Goal: Information Seeking & Learning: Learn about a topic

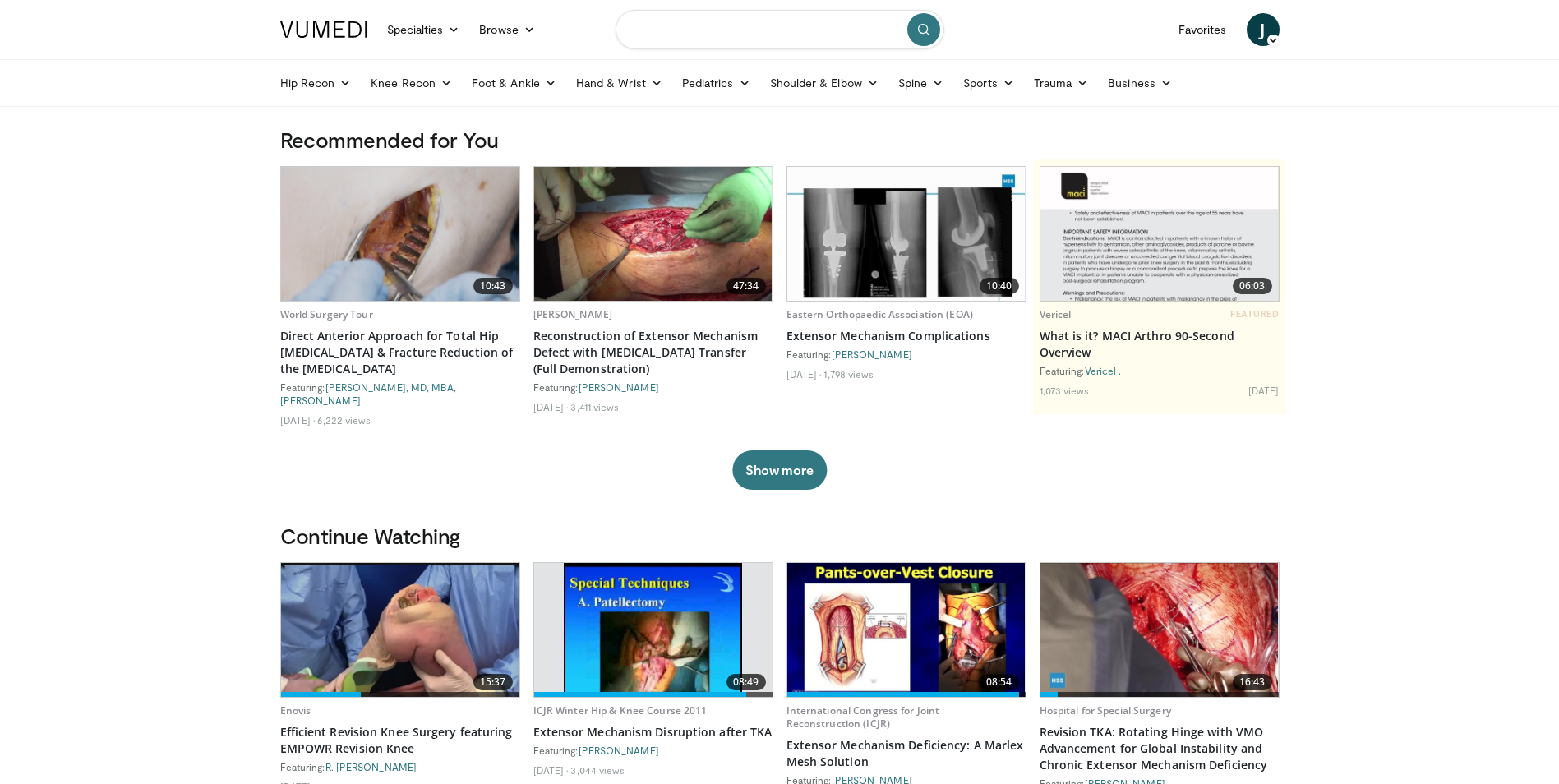
click at [858, 36] on input "Search topics, interventions" at bounding box center [780, 29] width 328 height 39
type input "**********"
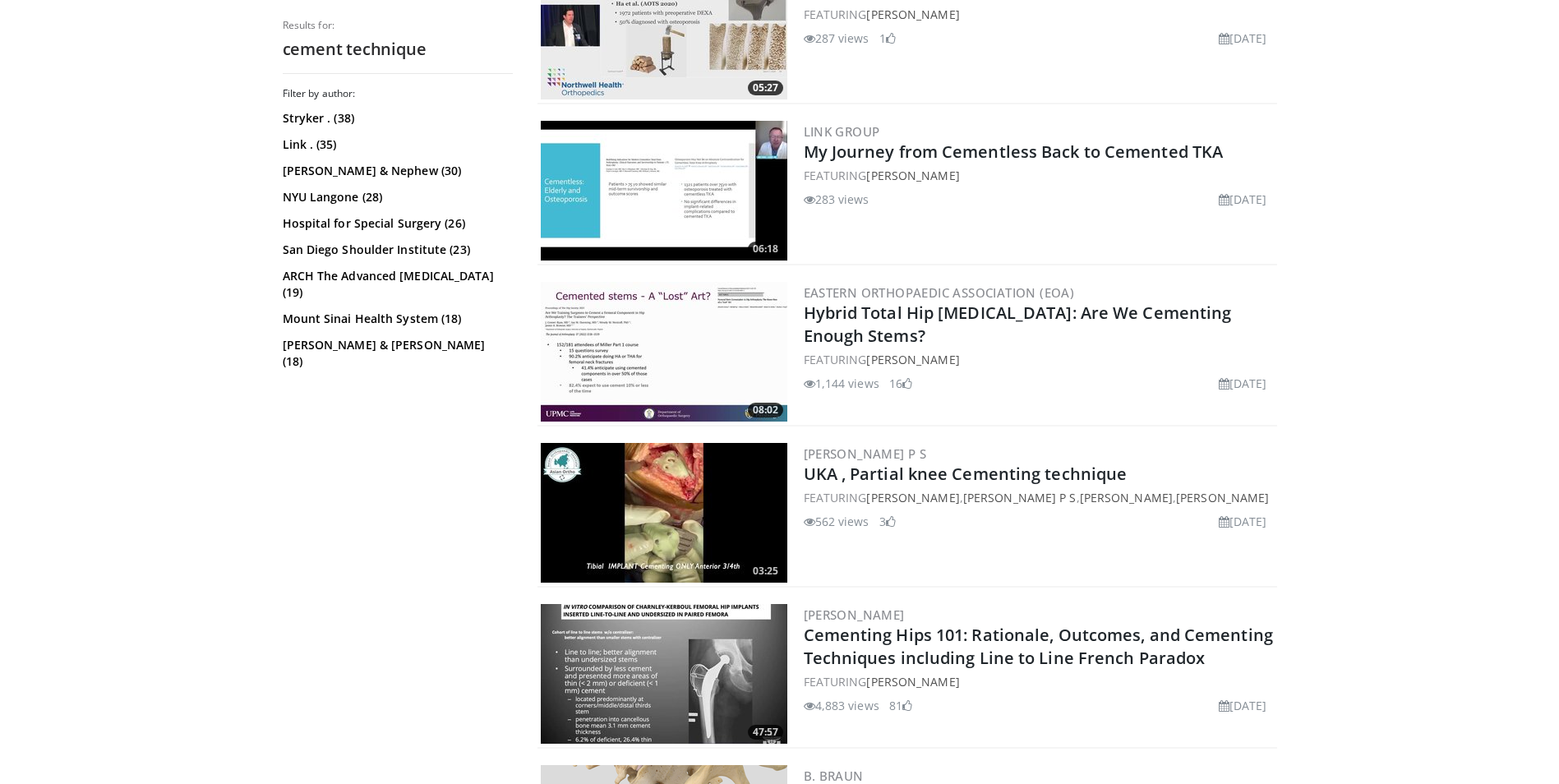
scroll to position [986, 0]
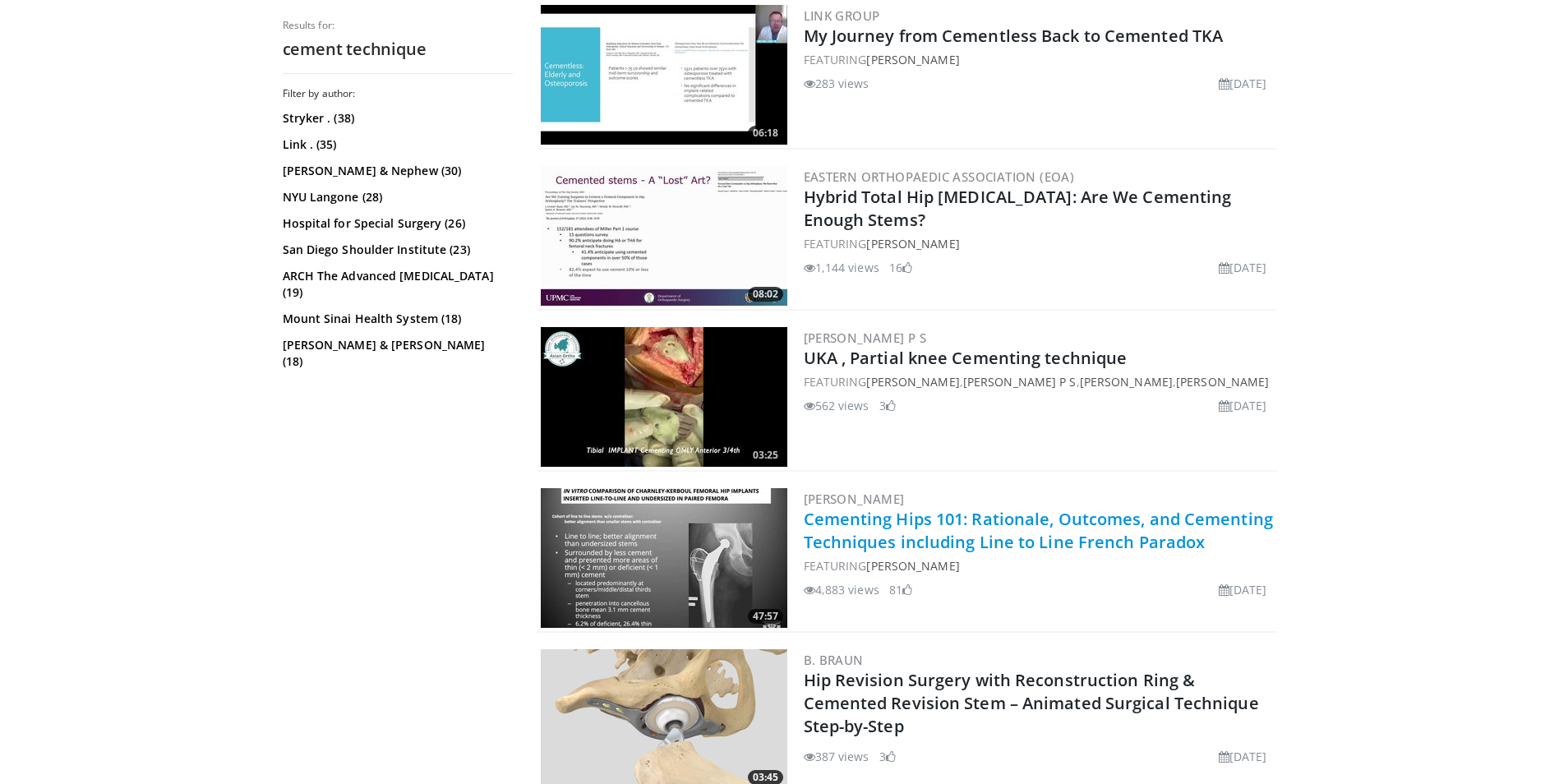
click at [995, 543] on link "Cementing Hips 101: Rationale, Outcomes, and Cementing Techniques including Lin…" at bounding box center [1038, 531] width 469 height 45
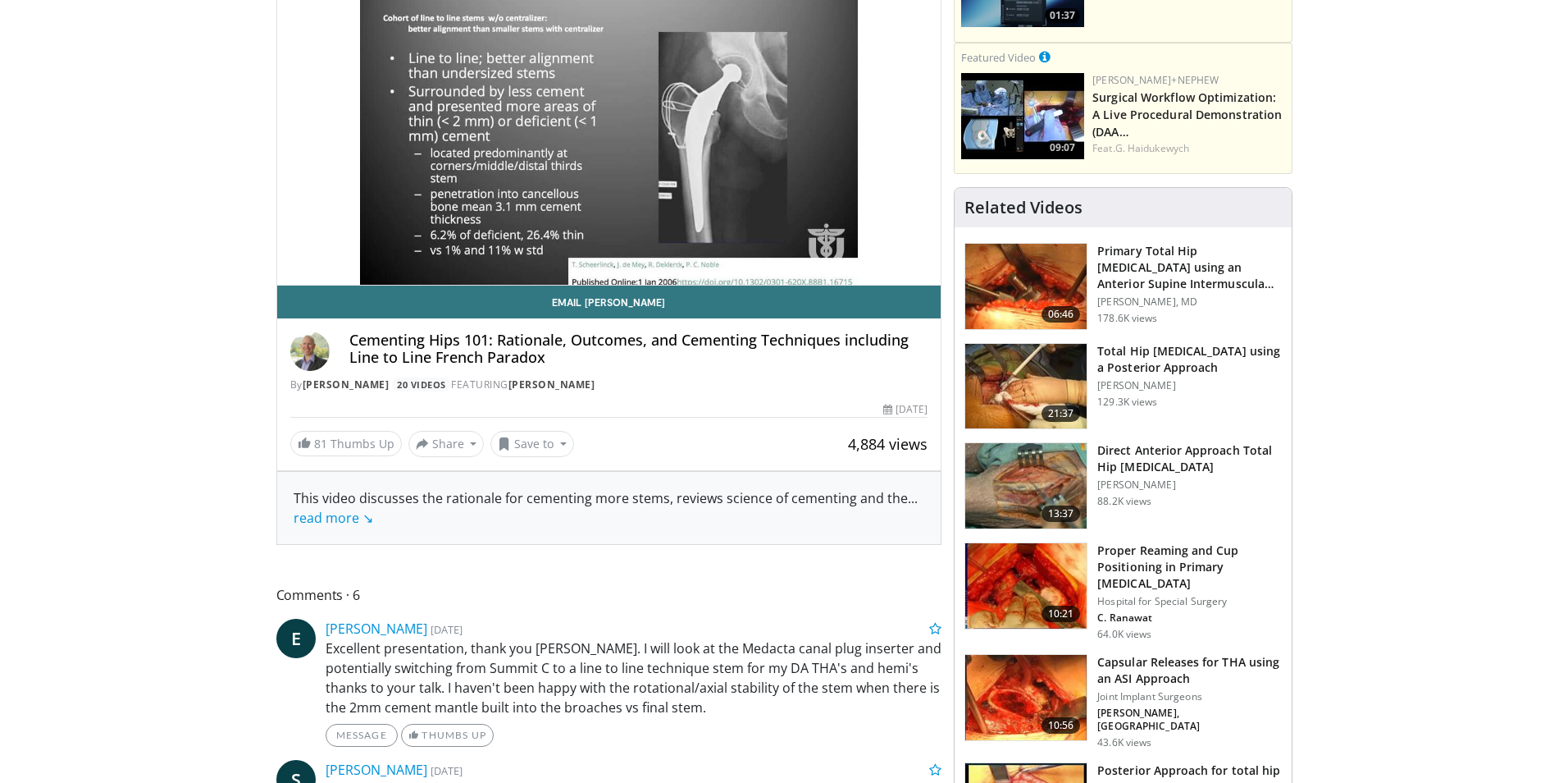
scroll to position [246, 0]
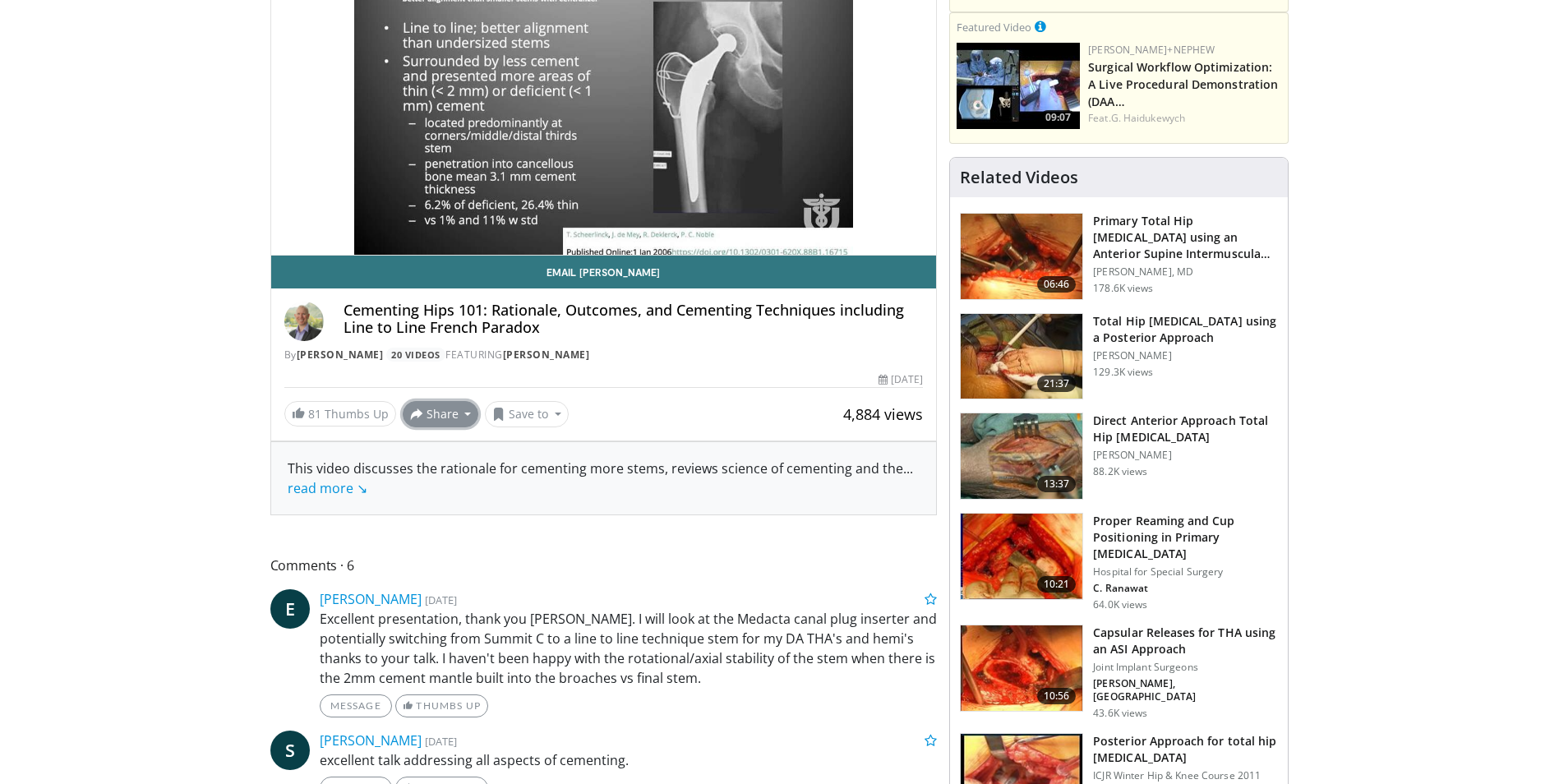
click at [452, 418] on button "Share" at bounding box center [441, 414] width 76 height 26
click at [447, 456] on span "E-mail" at bounding box center [439, 450] width 47 height 18
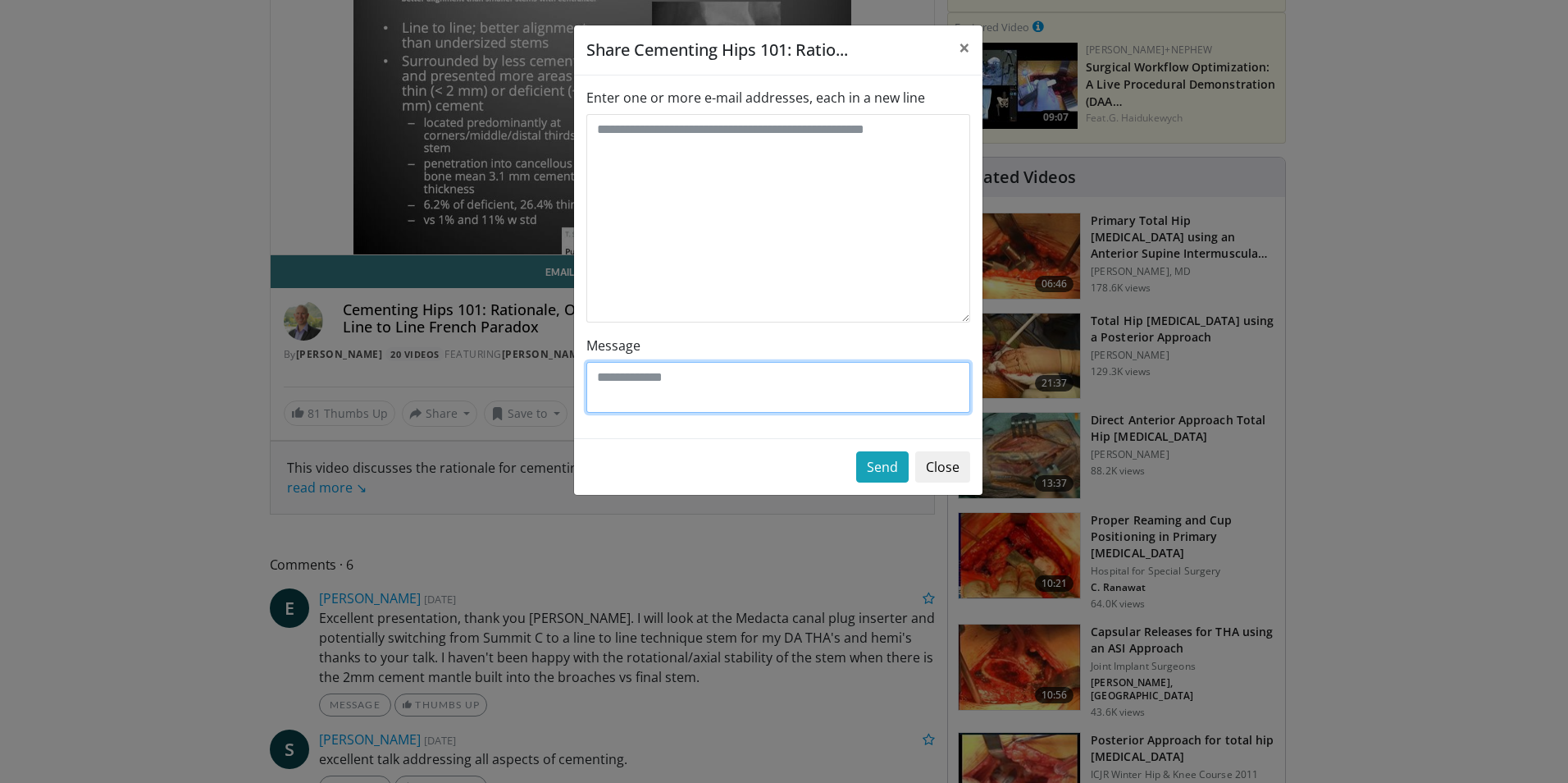
click at [688, 385] on textarea "Message" at bounding box center [778, 387] width 384 height 51
type textarea "**********"
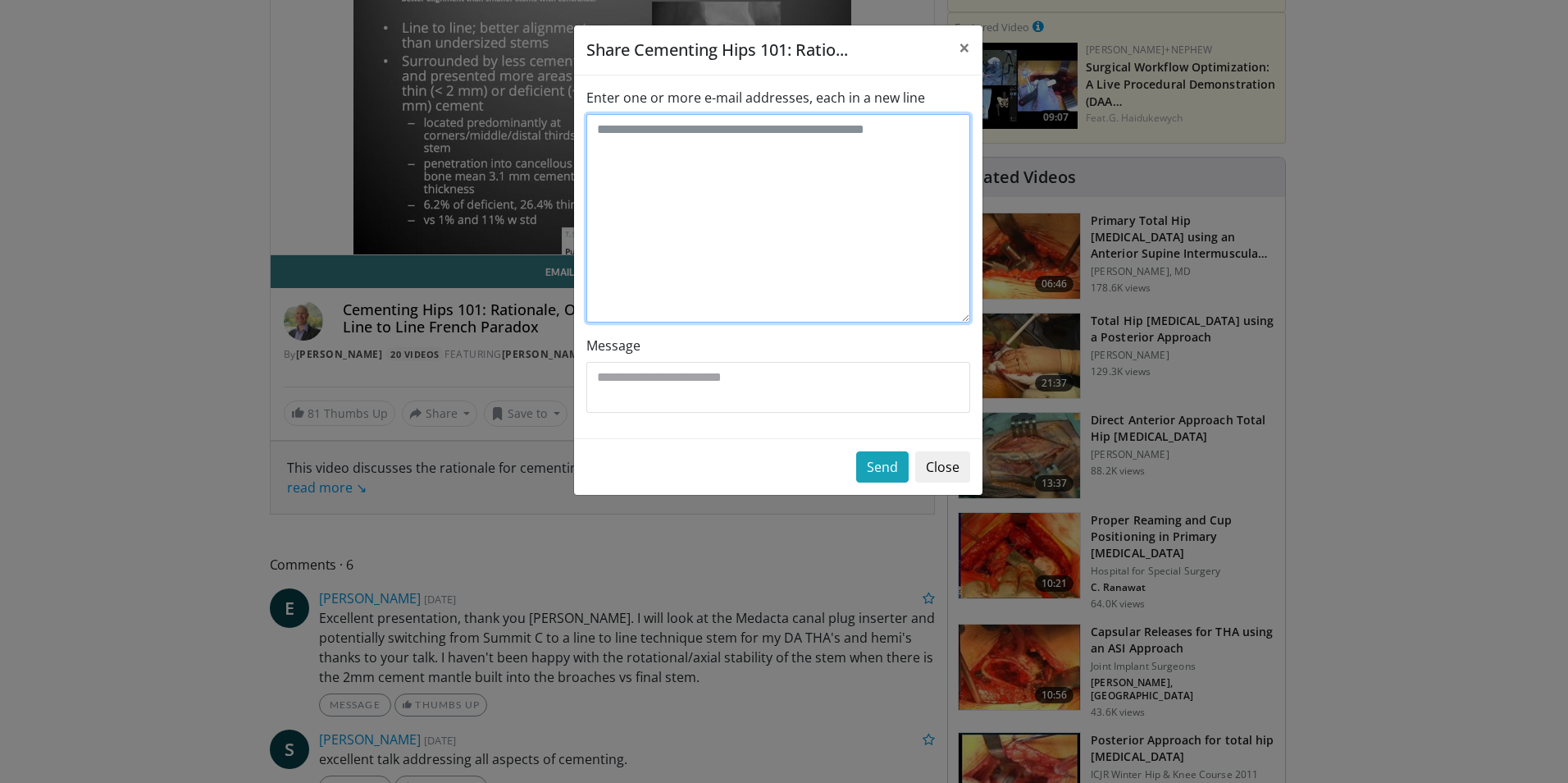
click at [828, 188] on textarea "Enter one or more e-mail addresses, each in a new line" at bounding box center [778, 218] width 384 height 208
click at [718, 246] on textarea "*" at bounding box center [778, 218] width 384 height 208
drag, startPoint x: 678, startPoint y: 140, endPoint x: 494, endPoint y: 140, distance: 184.0
click at [494, 140] on div "**********" at bounding box center [784, 392] width 1568 height 783
paste textarea "**********"
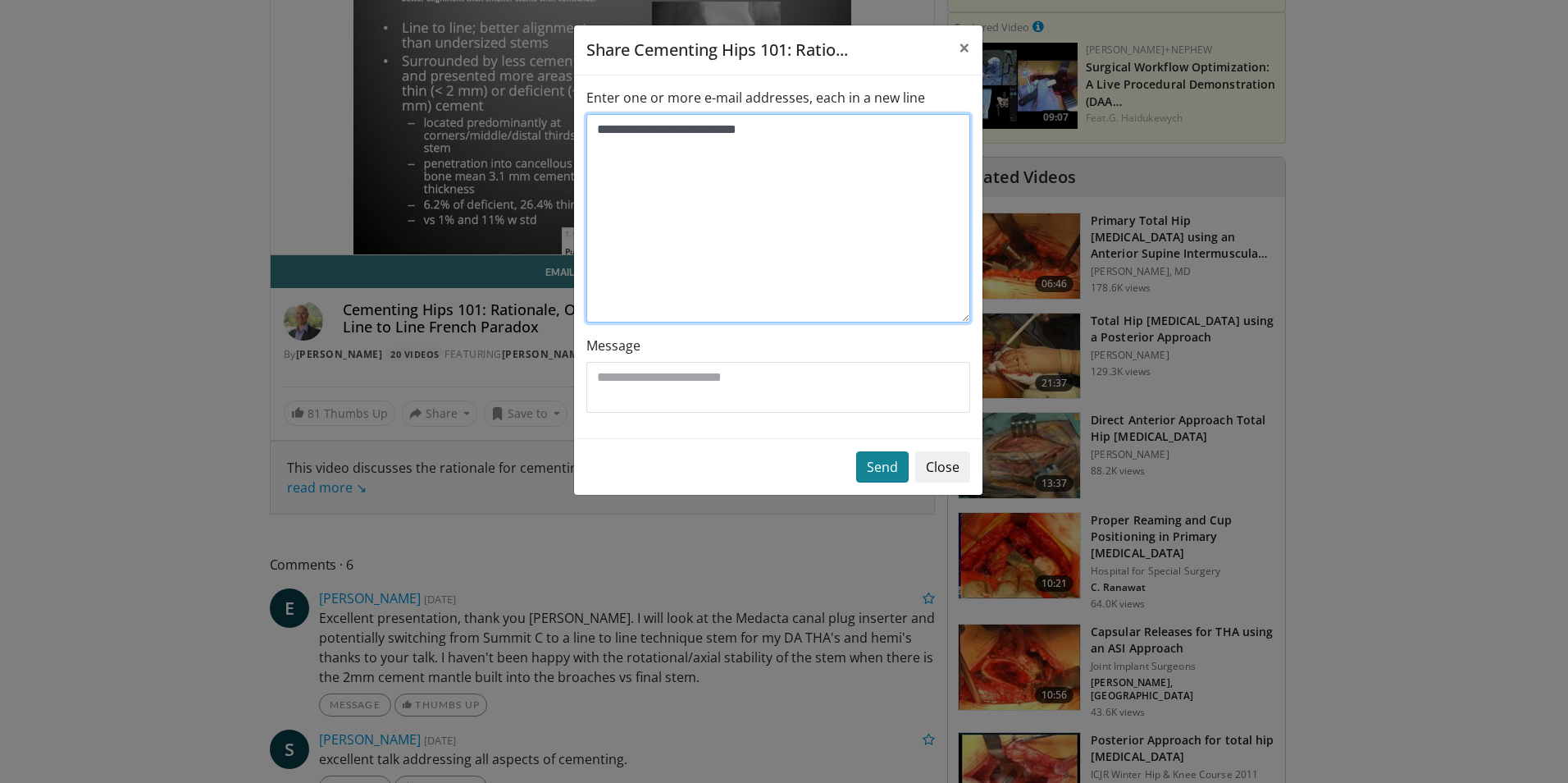
type textarea "**********"
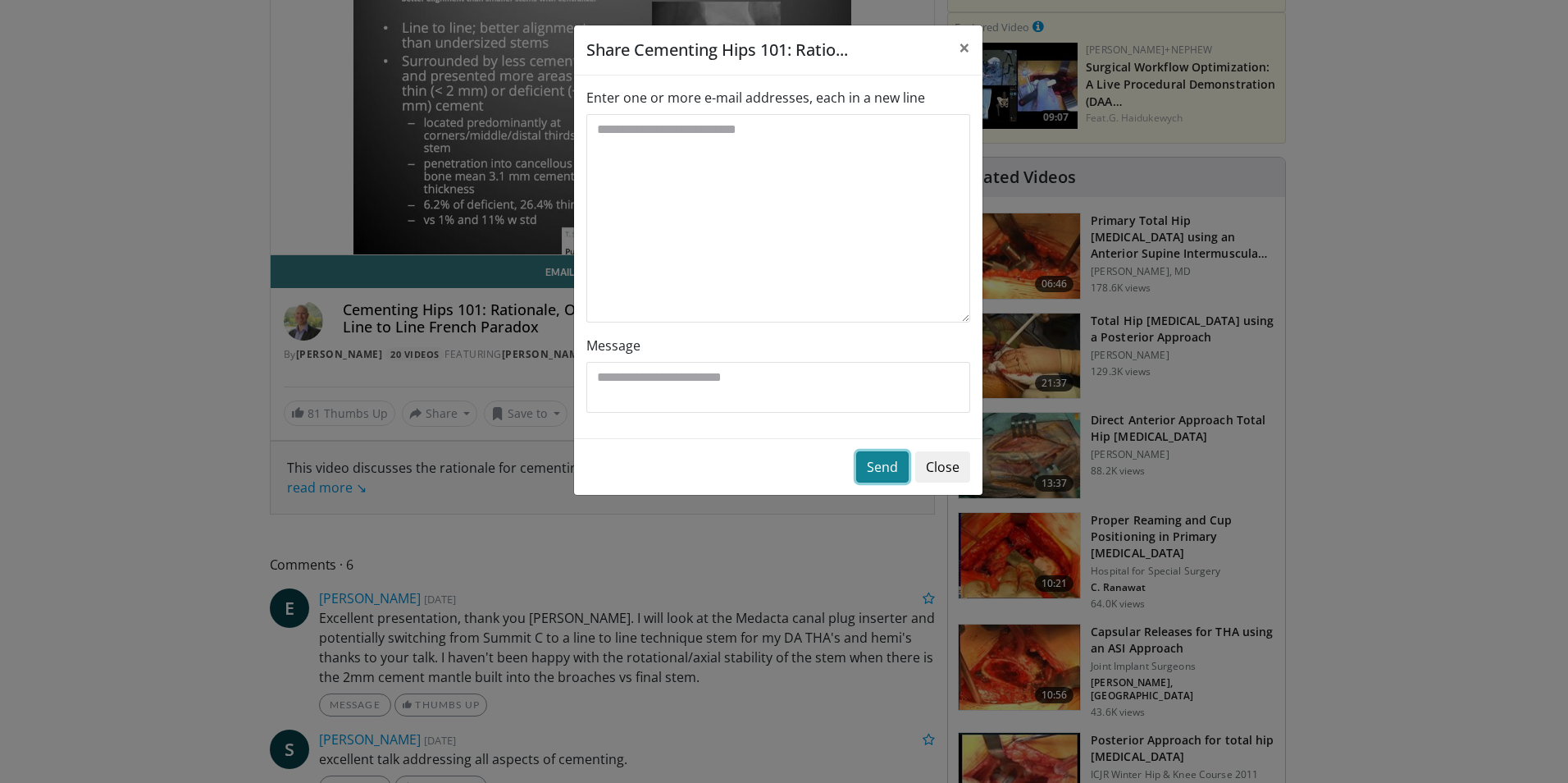
click at [891, 465] on button "Send" at bounding box center [882, 467] width 53 height 31
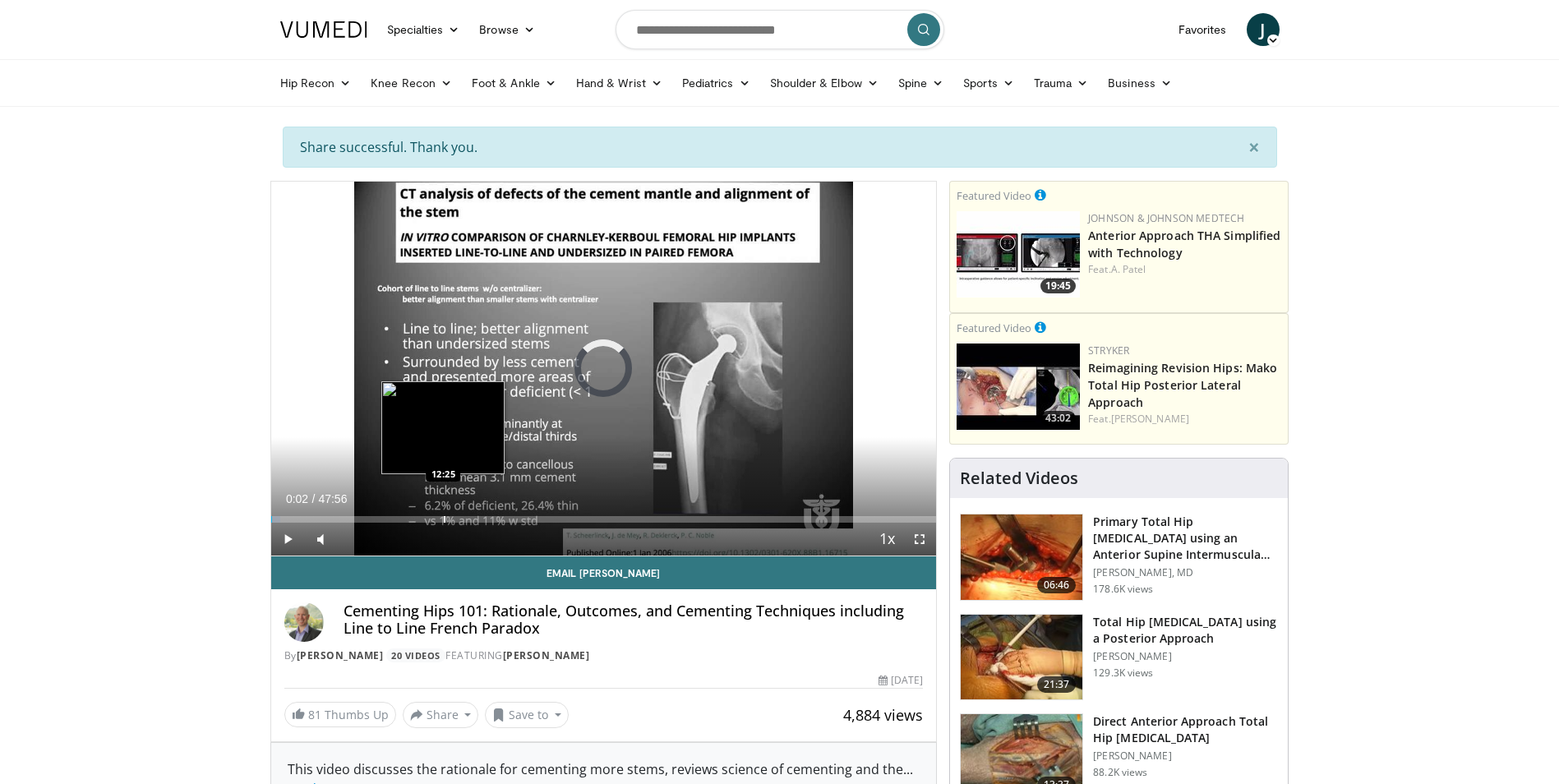
click at [444, 517] on div "Progress Bar" at bounding box center [445, 519] width 2 height 6
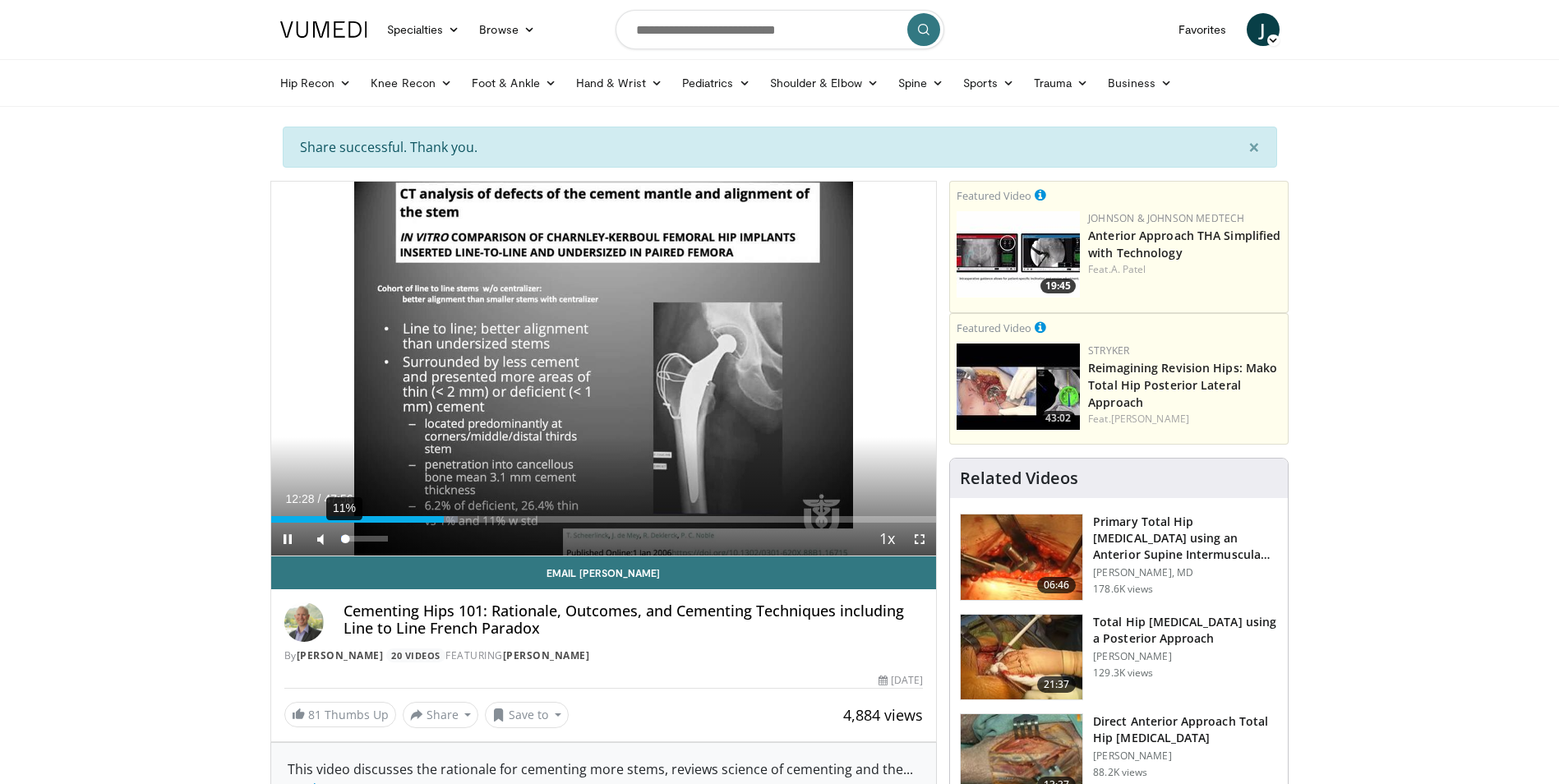
click at [346, 537] on div "11%" at bounding box center [364, 539] width 57 height 33
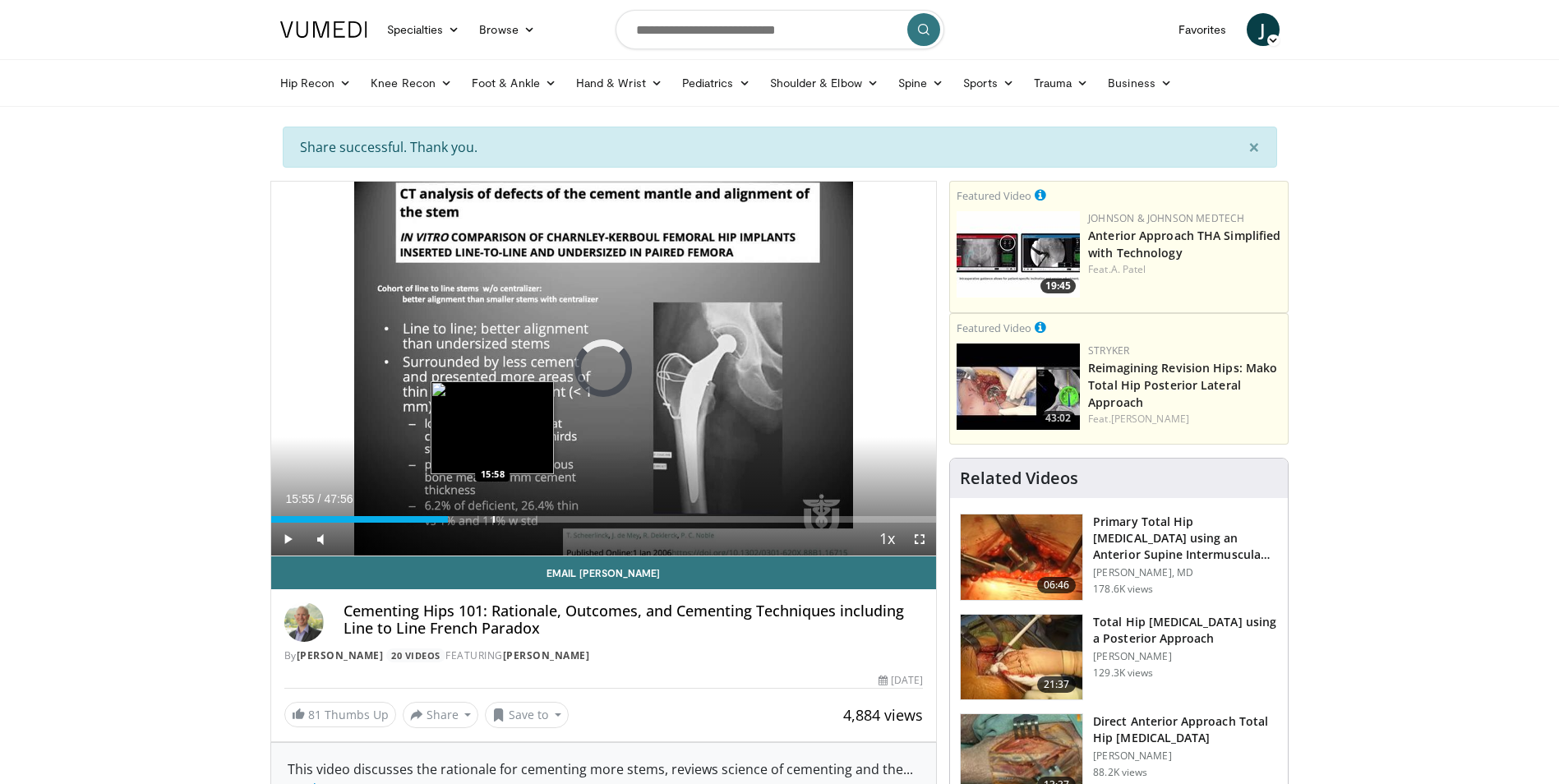
click at [493, 518] on div "Progress Bar" at bounding box center [494, 519] width 2 height 6
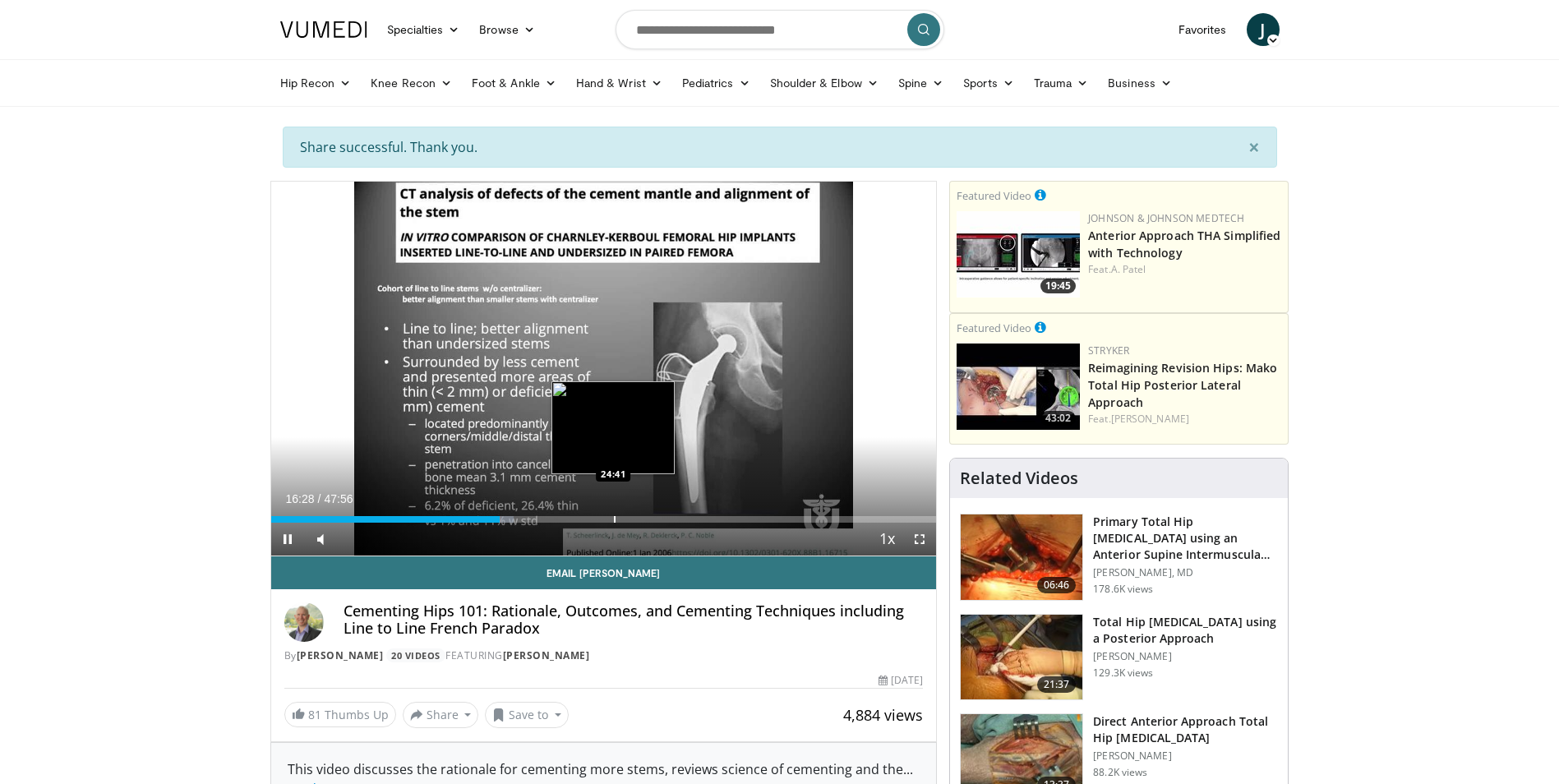
click at [613, 516] on div "Progress Bar" at bounding box center [614, 519] width 2 height 6
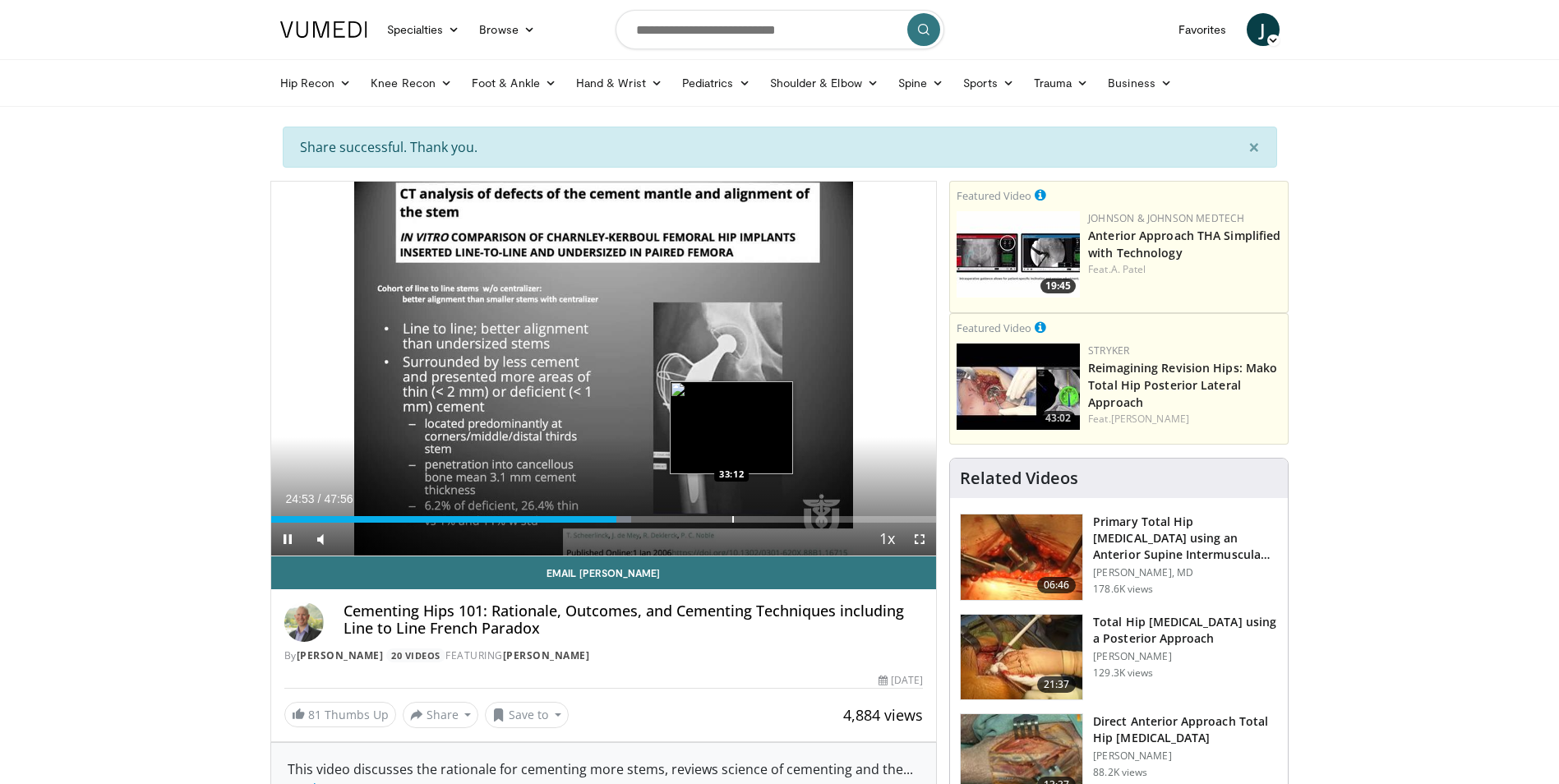
click at [732, 521] on div "Progress Bar" at bounding box center [733, 519] width 2 height 6
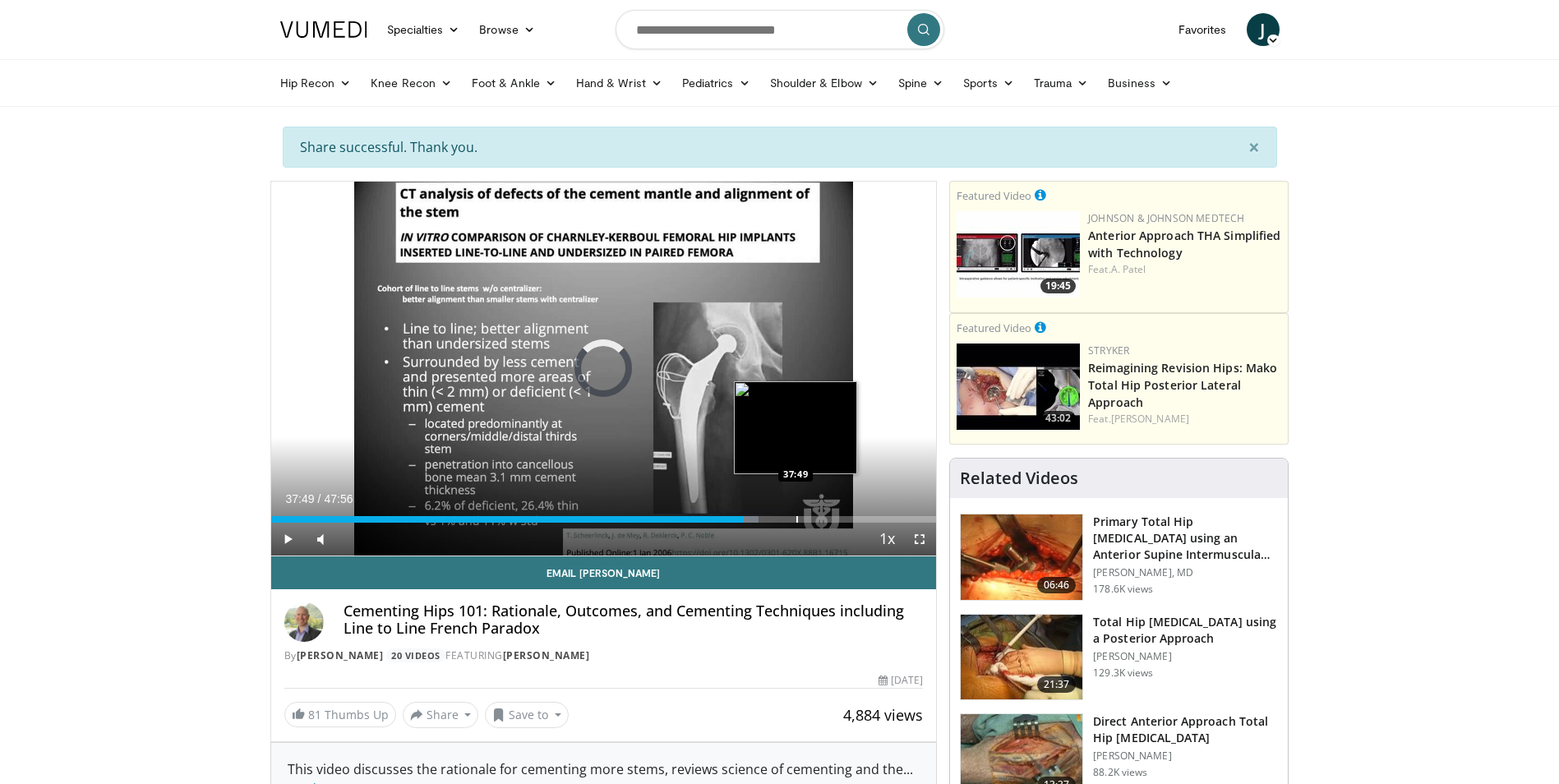
click at [796, 514] on div "Loaded : 73.34% 34:04 37:49" at bounding box center [604, 514] width 666 height 15
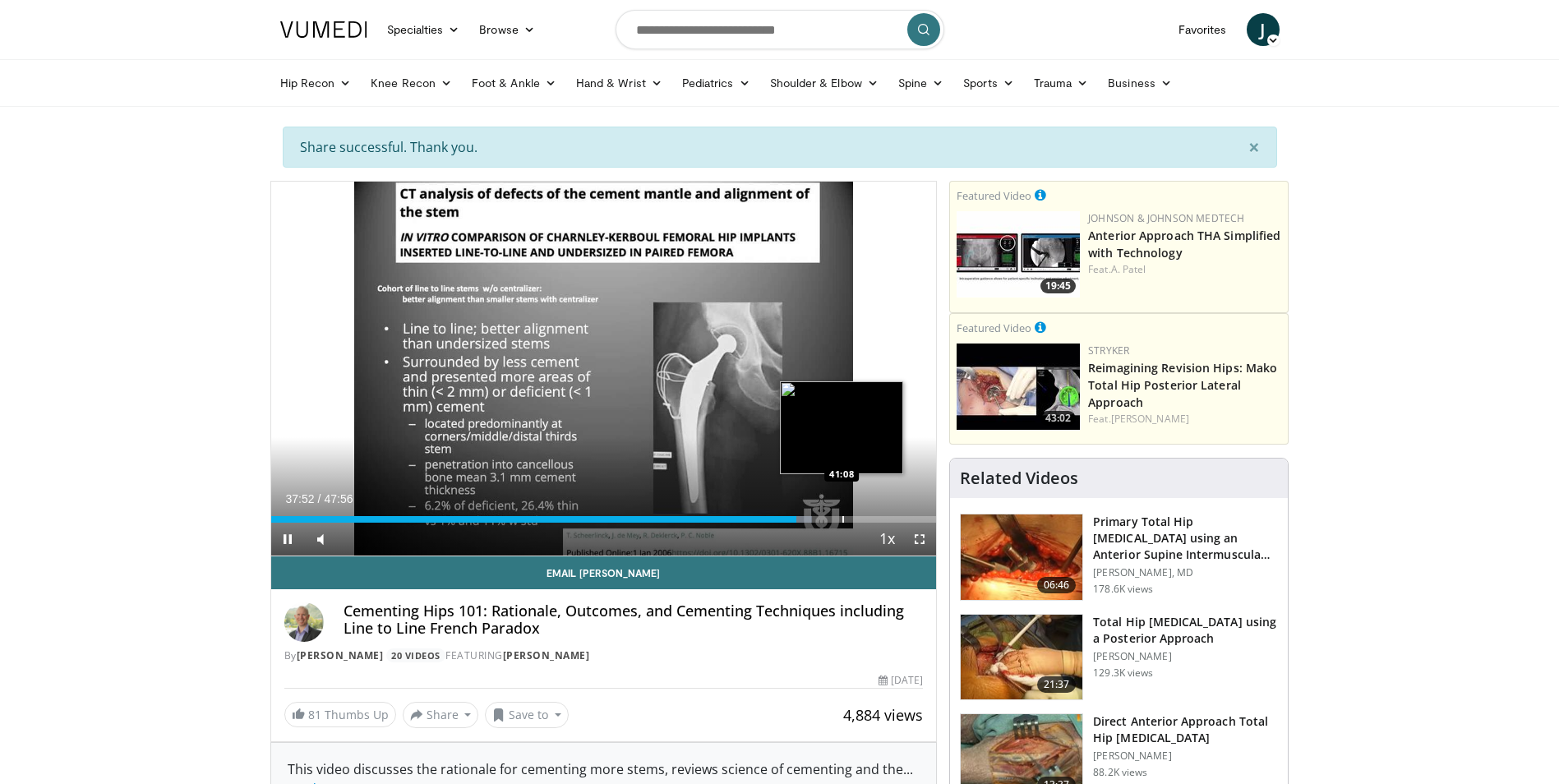
click at [842, 518] on div "Progress Bar" at bounding box center [843, 519] width 2 height 6
click at [897, 518] on div "Progress Bar" at bounding box center [897, 519] width 2 height 6
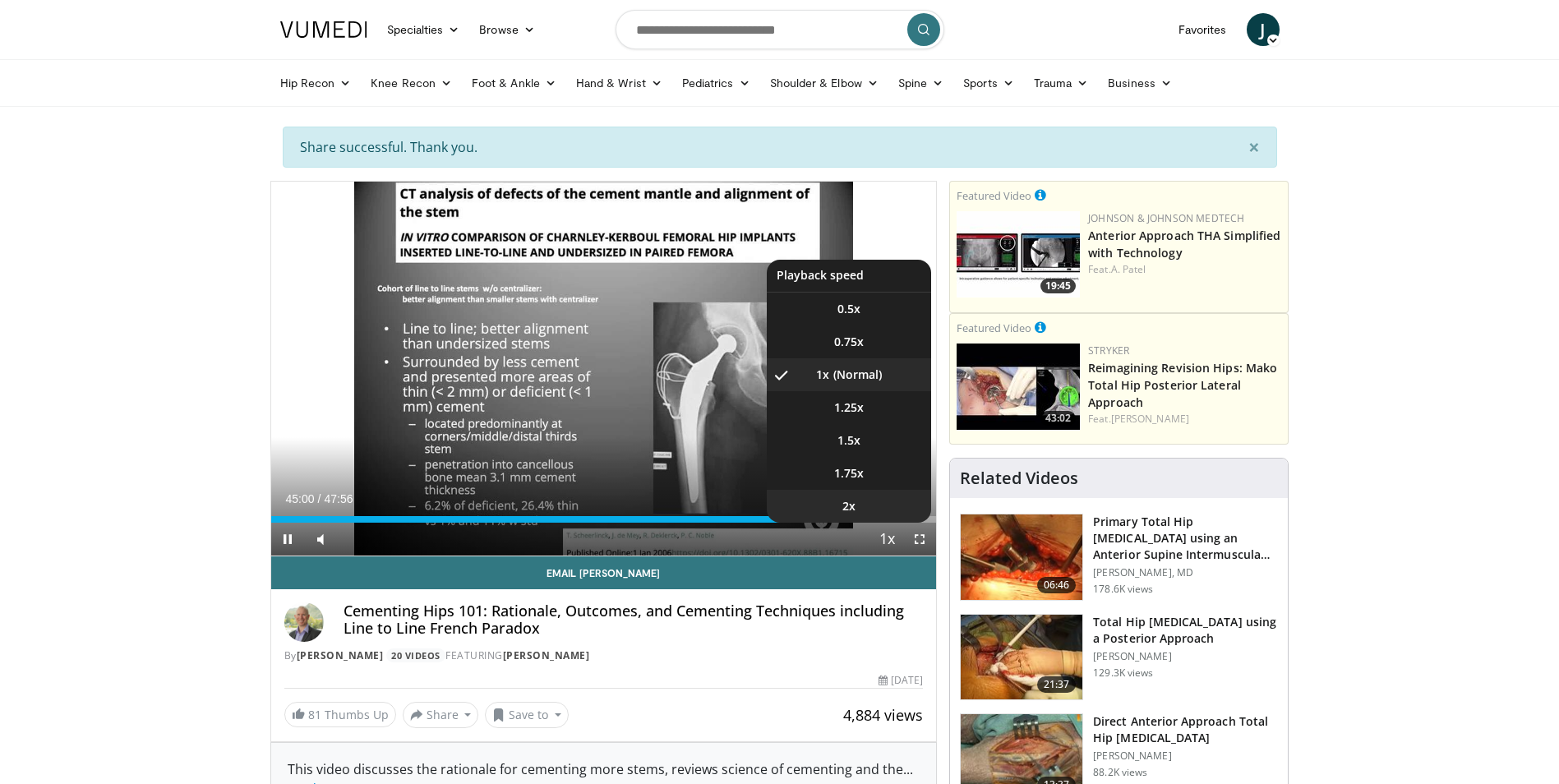
click at [870, 522] on li "2x" at bounding box center [848, 506] width 164 height 33
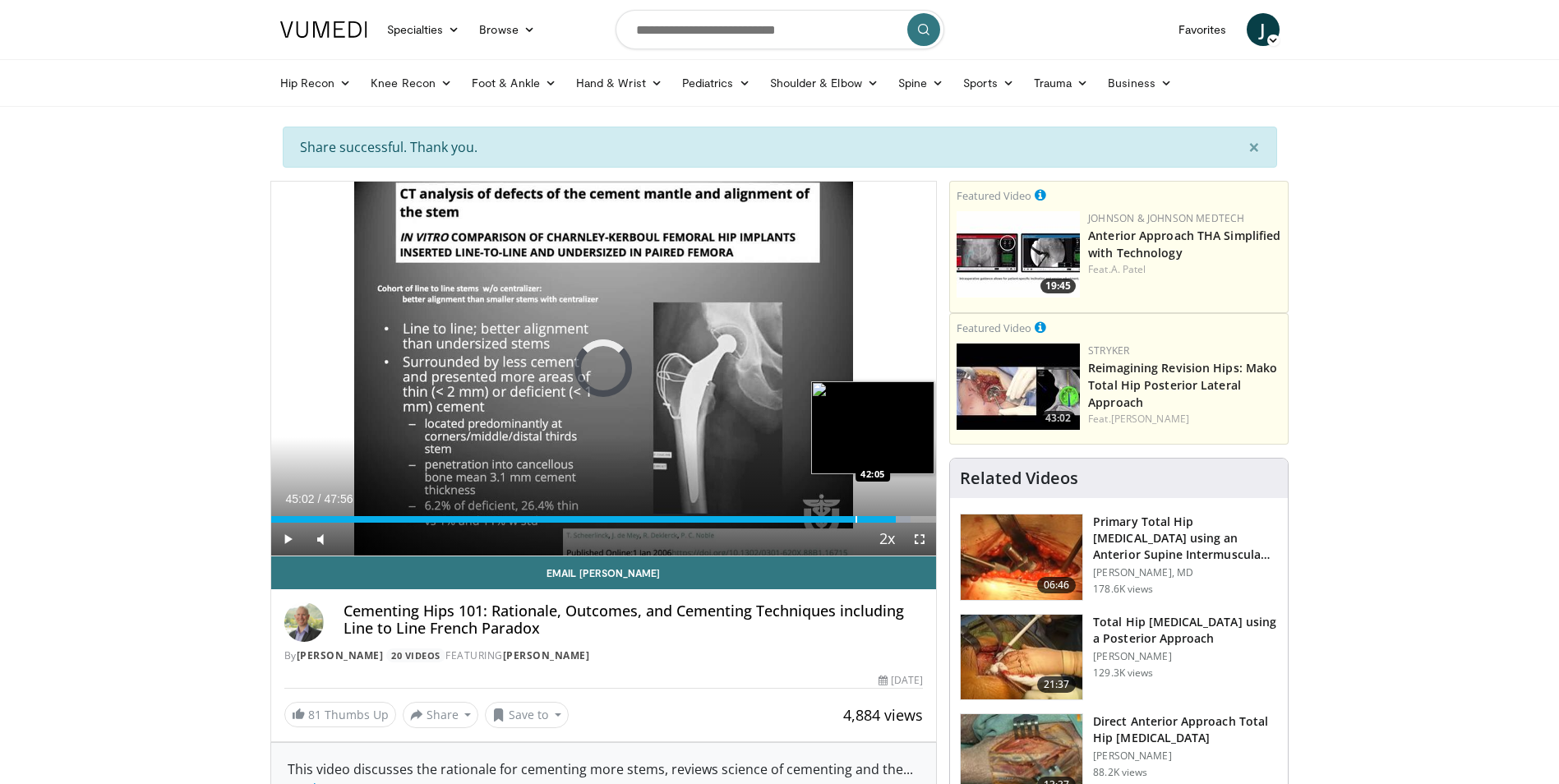
click at [856, 522] on div "Progress Bar" at bounding box center [857, 519] width 2 height 6
click at [829, 521] on div "42:03" at bounding box center [550, 519] width 558 height 6
